Goal: Task Accomplishment & Management: Use online tool/utility

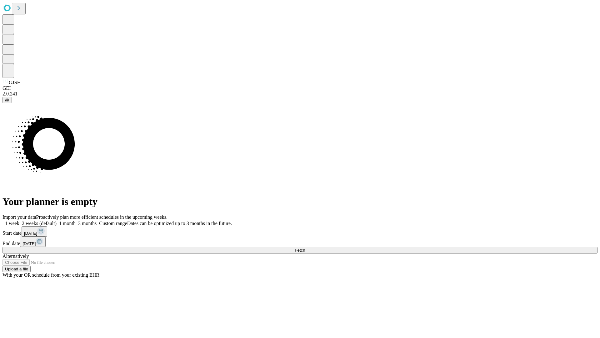
click at [305, 248] on span "Fetch" at bounding box center [300, 250] width 10 height 5
